Goal: Complete application form

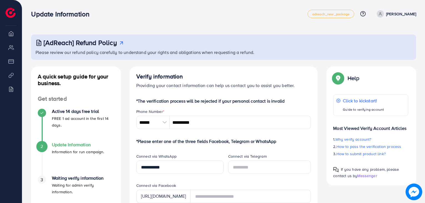
scroll to position [295, 0]
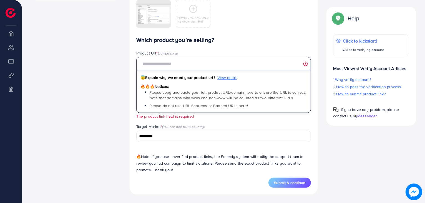
click at [176, 63] on input "text" at bounding box center [223, 63] width 175 height 13
click at [200, 60] on input "text" at bounding box center [223, 63] width 175 height 13
paste input "**********"
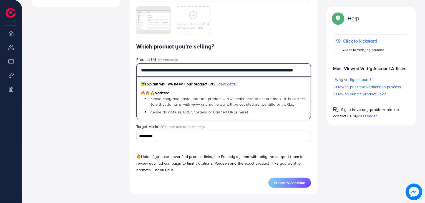
scroll to position [0, 13]
type input "**********"
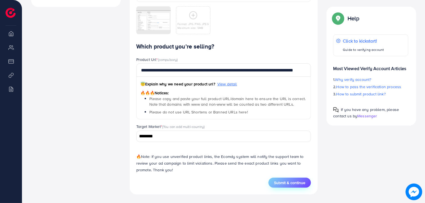
scroll to position [0, 0]
click at [291, 181] on span "Submit & continue" at bounding box center [289, 183] width 31 height 6
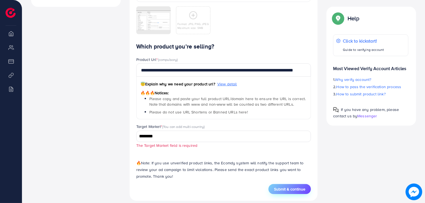
scroll to position [295, 0]
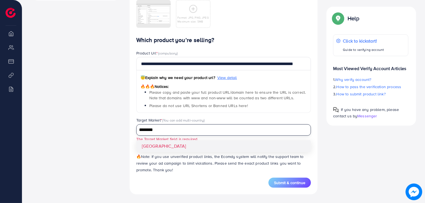
click at [205, 126] on input "********" at bounding box center [220, 130] width 167 height 9
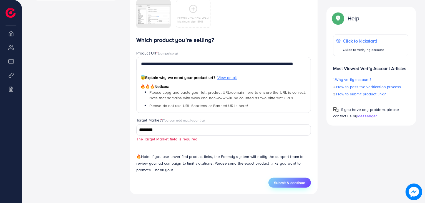
click at [288, 181] on span "Submit & continue" at bounding box center [289, 183] width 31 height 6
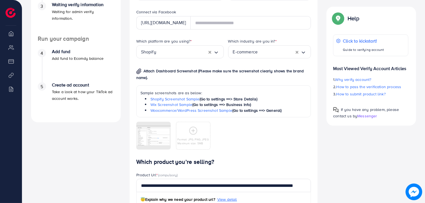
scroll to position [143, 0]
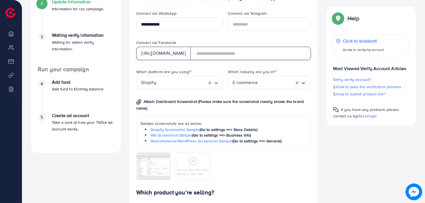
click at [230, 52] on input "text" at bounding box center [251, 53] width 121 height 13
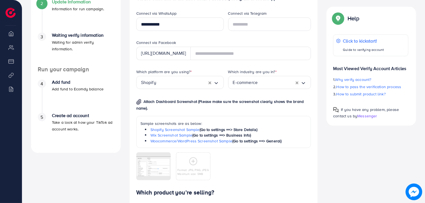
click at [240, 38] on div "Connect via Telegram" at bounding box center [270, 25] width 92 height 29
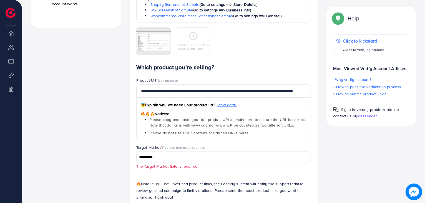
scroll to position [295, 0]
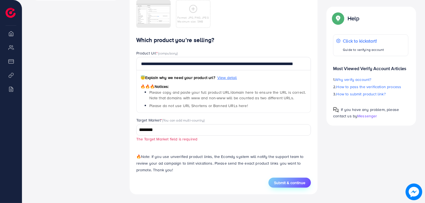
click at [288, 180] on span "Submit & continue" at bounding box center [289, 183] width 31 height 6
click at [285, 181] on span "Submit & continue" at bounding box center [289, 183] width 31 height 6
